Goal: Transaction & Acquisition: Purchase product/service

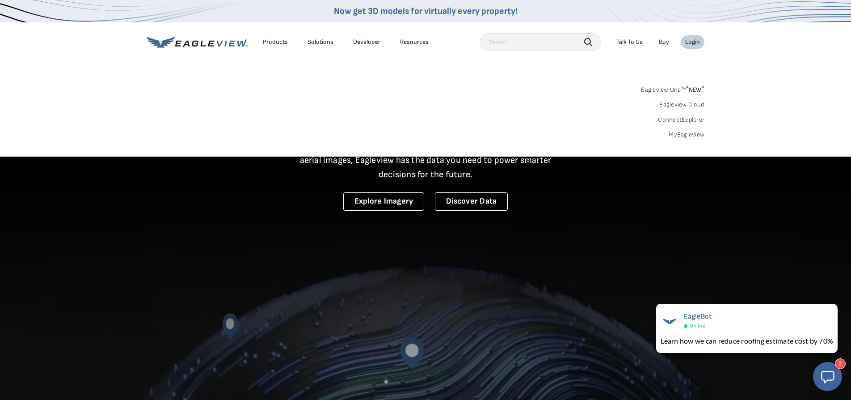
click at [697, 131] on link "MyEagleview" at bounding box center [687, 135] width 36 height 8
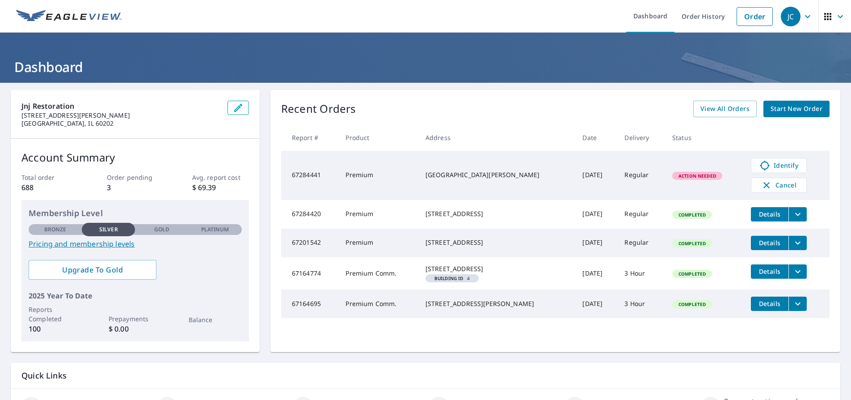
click at [790, 107] on span "Start New Order" at bounding box center [797, 108] width 52 height 11
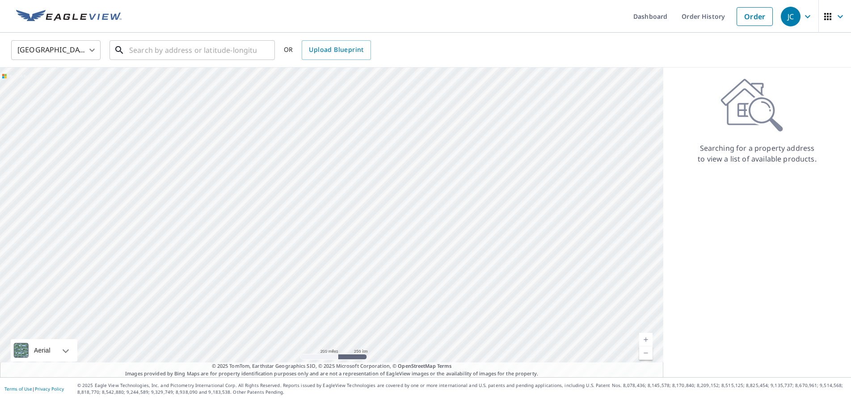
click at [137, 49] on input "text" at bounding box center [192, 50] width 127 height 25
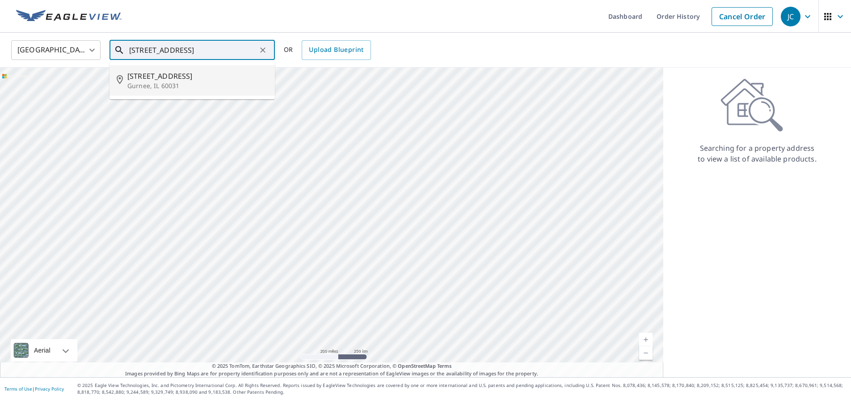
click at [152, 80] on span "244 Suda Dr" at bounding box center [197, 76] width 140 height 11
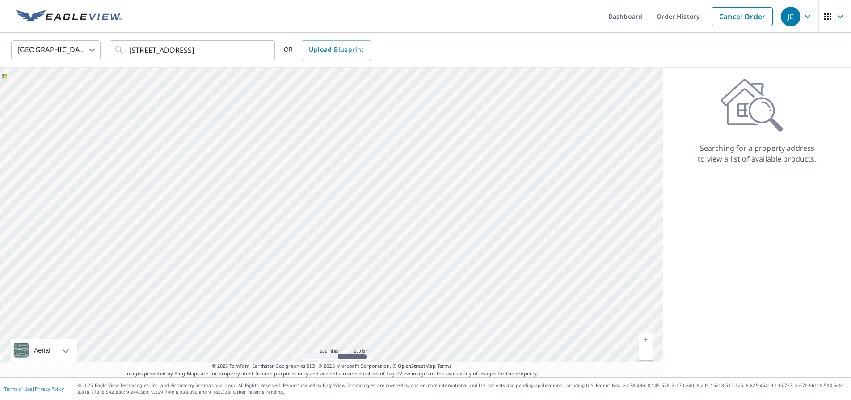
type input "244 Suda Dr Gurnee, IL 60031"
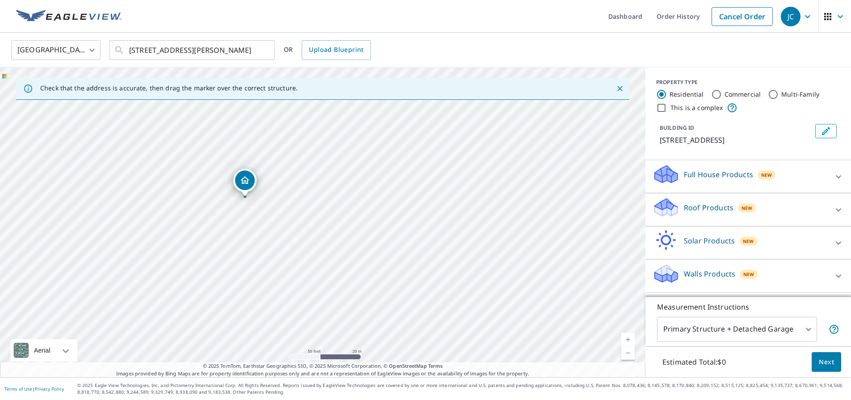
click at [722, 213] on div "Roof Products New" at bounding box center [740, 209] width 175 height 25
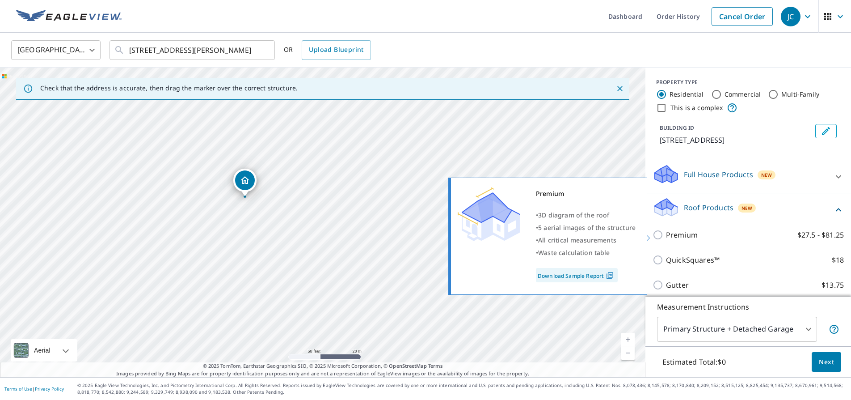
click at [679, 236] on p "Premium" at bounding box center [682, 234] width 32 height 11
click at [666, 236] on input "Premium $27.5 - $81.25" at bounding box center [659, 234] width 13 height 11
checkbox input "true"
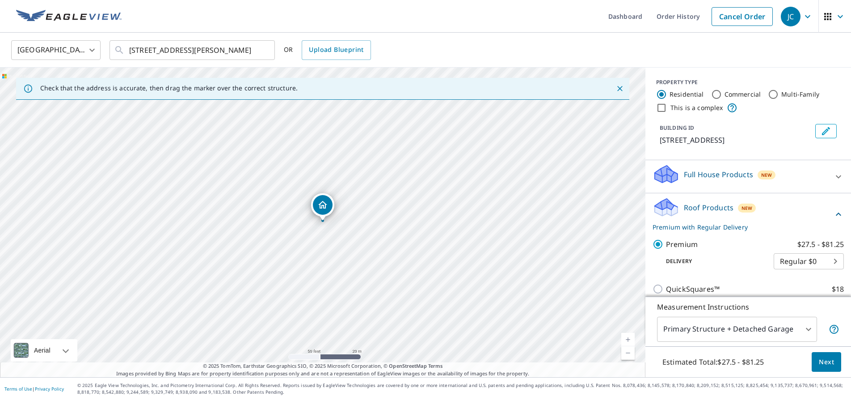
click at [828, 362] on span "Next" at bounding box center [826, 361] width 15 height 11
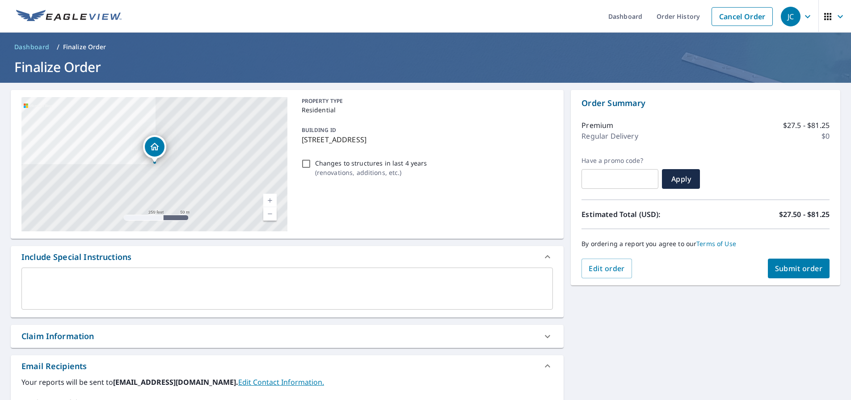
click at [794, 267] on span "Submit order" at bounding box center [799, 268] width 48 height 10
